Goal: Task Accomplishment & Management: Manage account settings

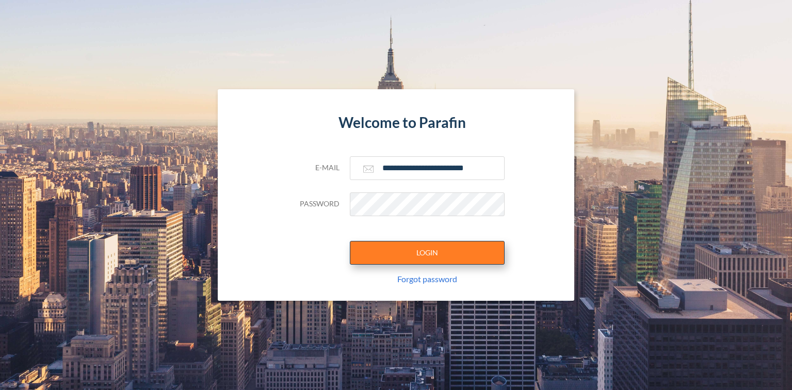
click at [457, 253] on button "LOGIN" at bounding box center [427, 253] width 155 height 24
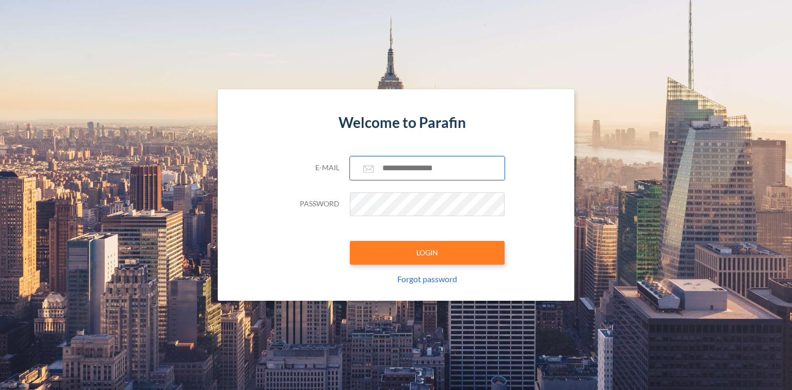
type input "**********"
